Goal: Information Seeking & Learning: Find specific fact

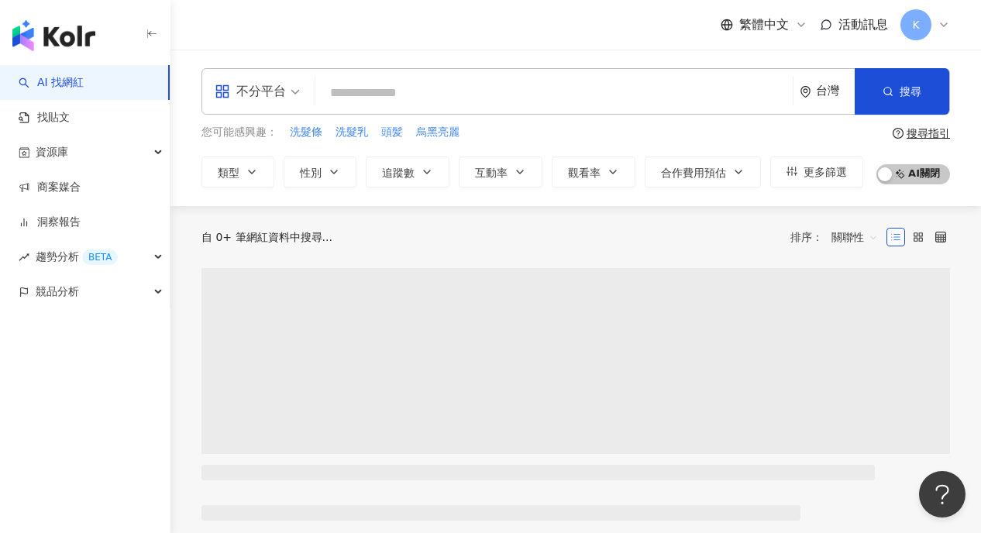
click at [270, 92] on div "不分平台" at bounding box center [250, 91] width 71 height 25
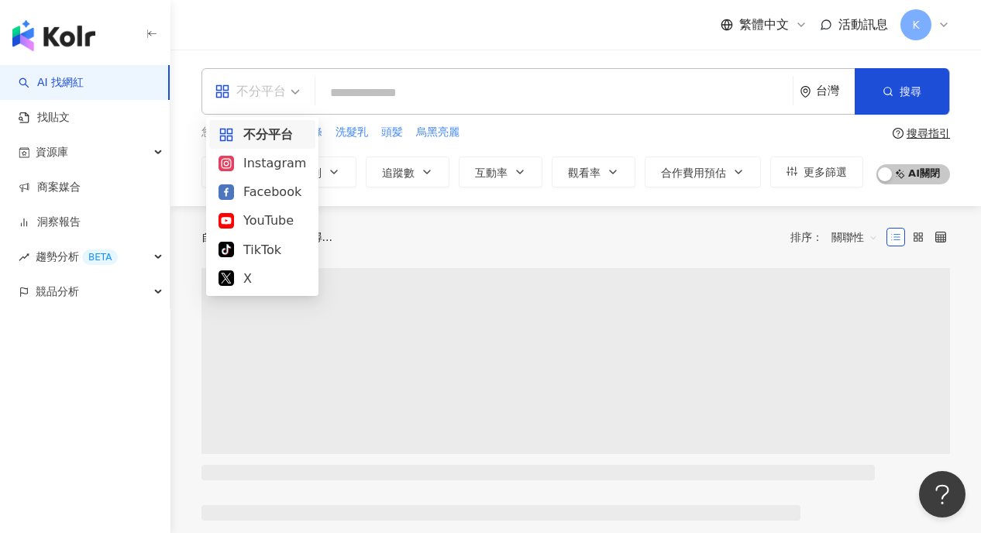
click at [272, 167] on div "Instagram" at bounding box center [262, 162] width 88 height 19
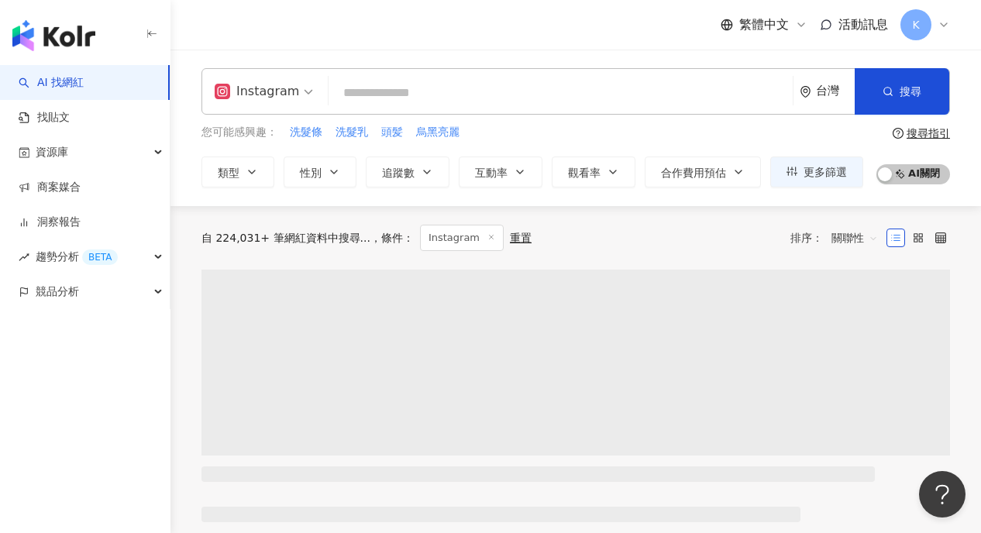
click at [447, 98] on input "search" at bounding box center [561, 92] width 452 height 29
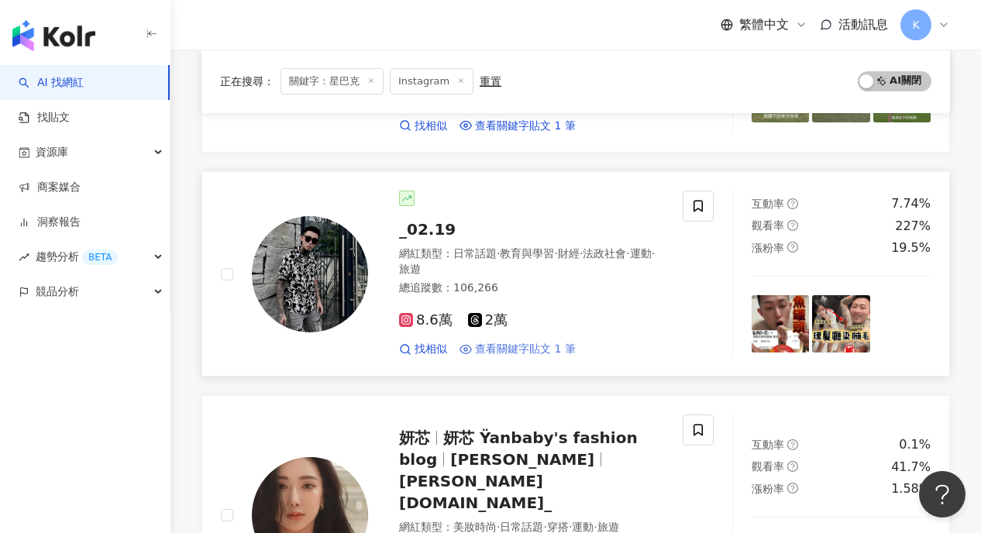
scroll to position [1617, 0]
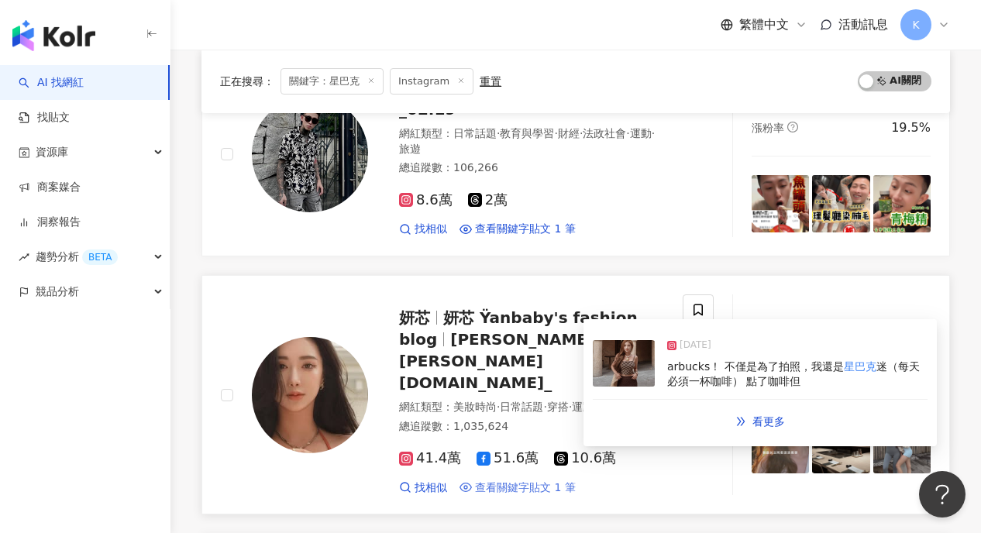
type input "***"
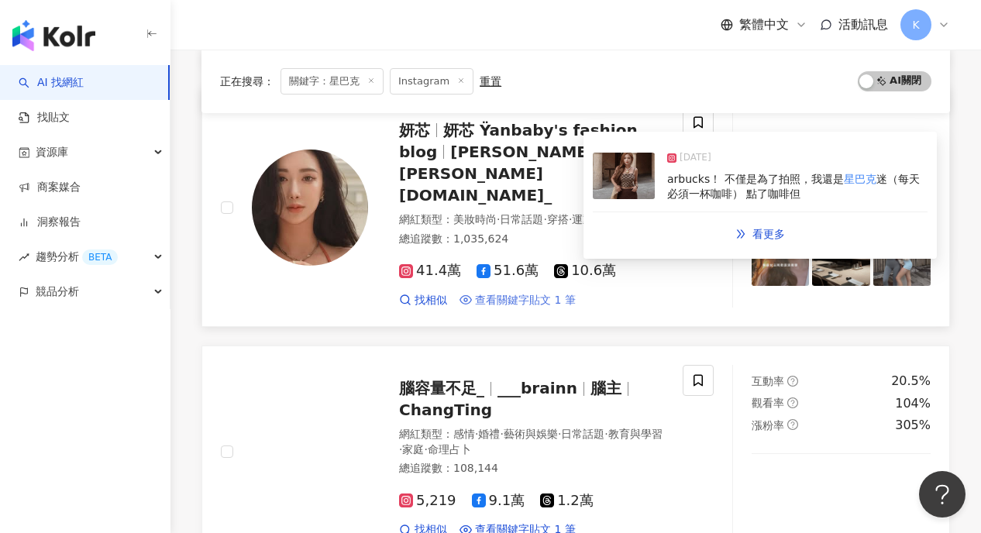
scroll to position [1821, 0]
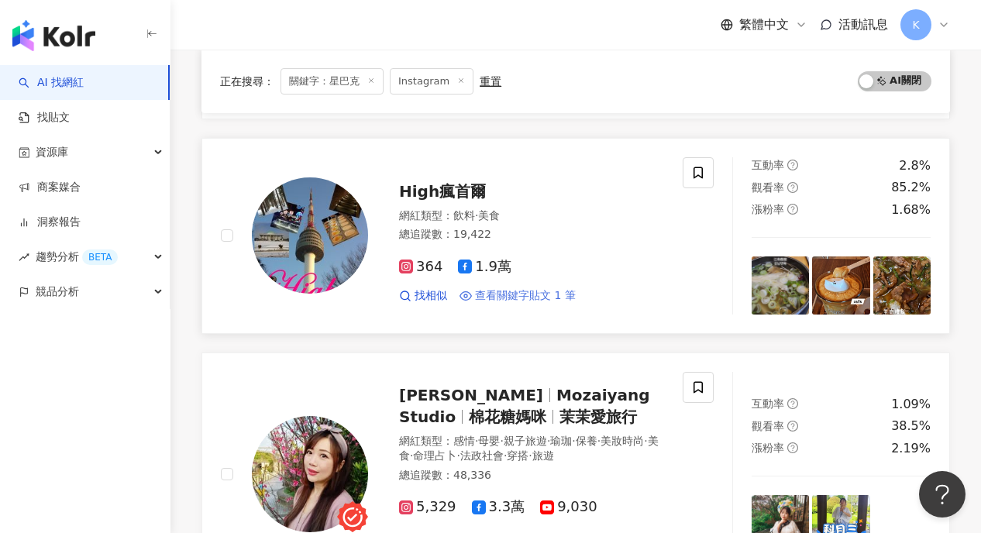
scroll to position [2266, 0]
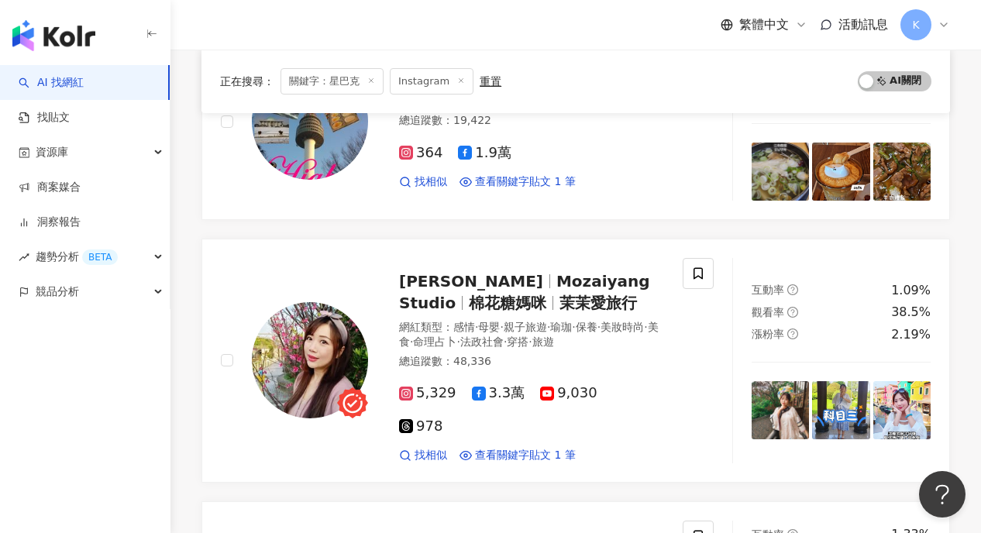
scroll to position [2479, 0]
